Goal: Transaction & Acquisition: Obtain resource

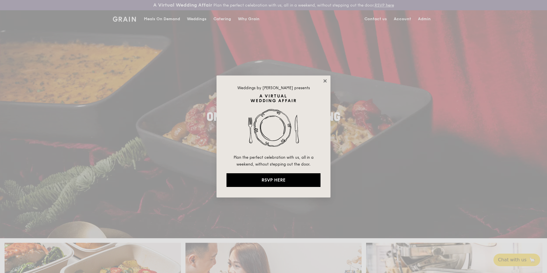
click at [325, 82] on icon at bounding box center [324, 80] width 5 height 5
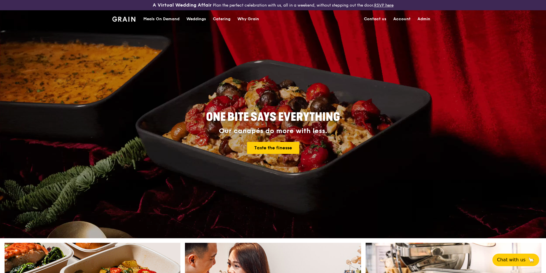
click at [225, 19] on div "Catering" at bounding box center [222, 19] width 18 height 17
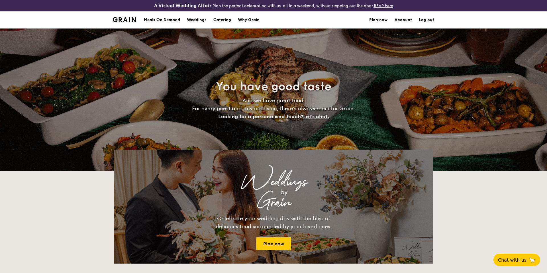
select select
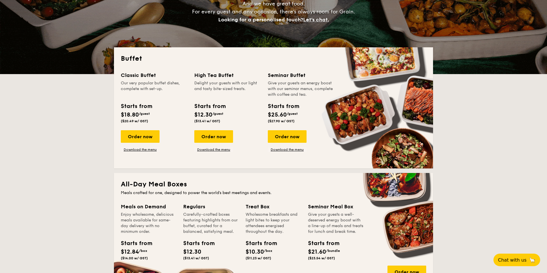
scroll to position [98, 0]
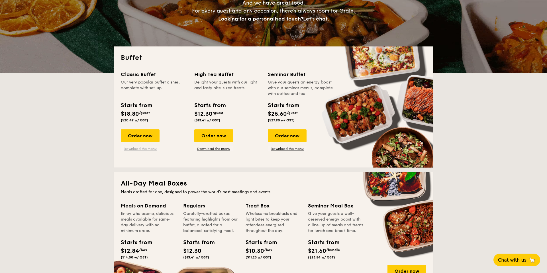
click at [147, 148] on link "Download the menu" at bounding box center [140, 148] width 39 height 5
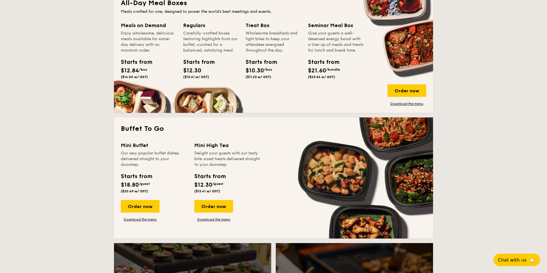
scroll to position [304, 0]
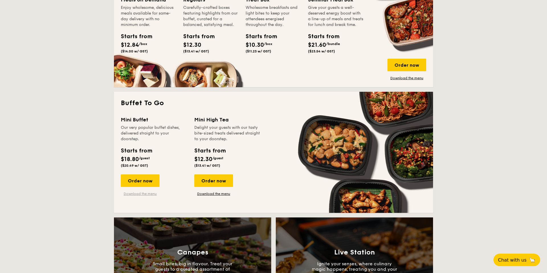
click at [146, 193] on link "Download the menu" at bounding box center [140, 193] width 39 height 5
